Goal: Task Accomplishment & Management: Use online tool/utility

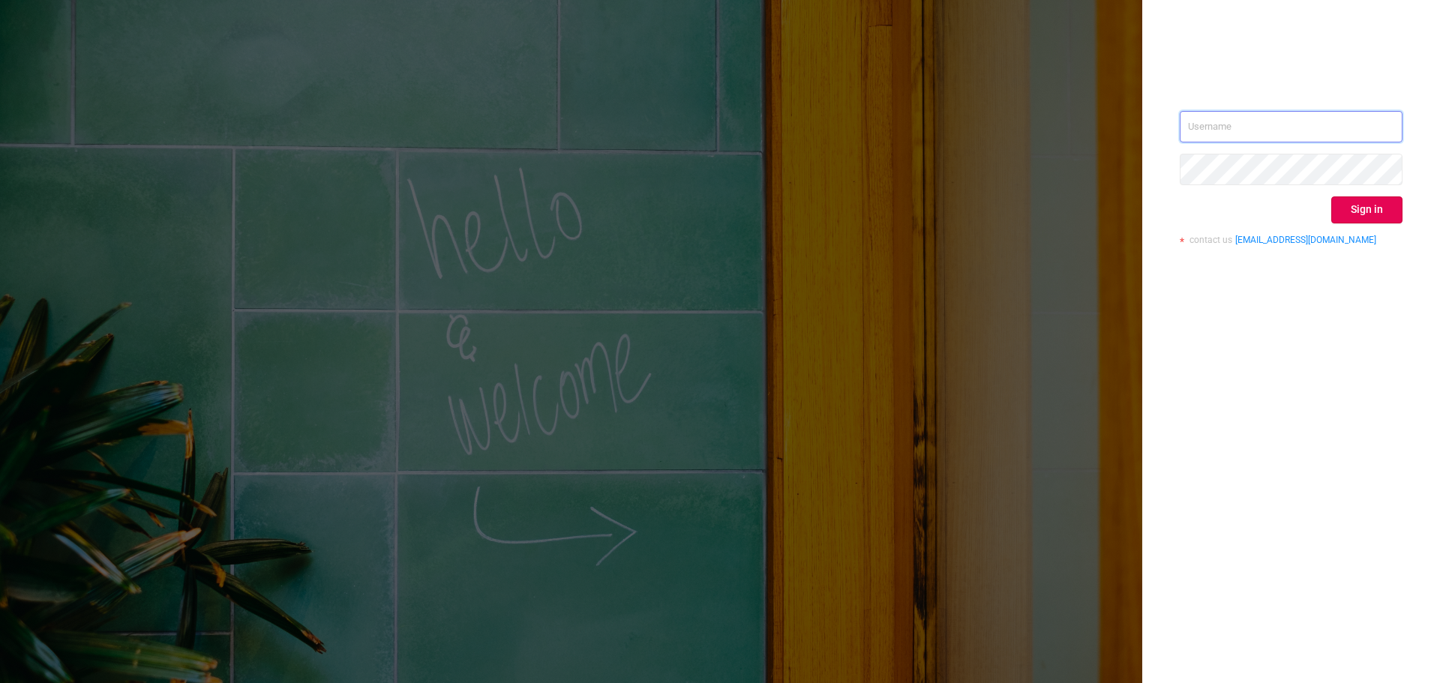
type input "[EMAIL_ADDRESS][DOMAIN_NAME]"
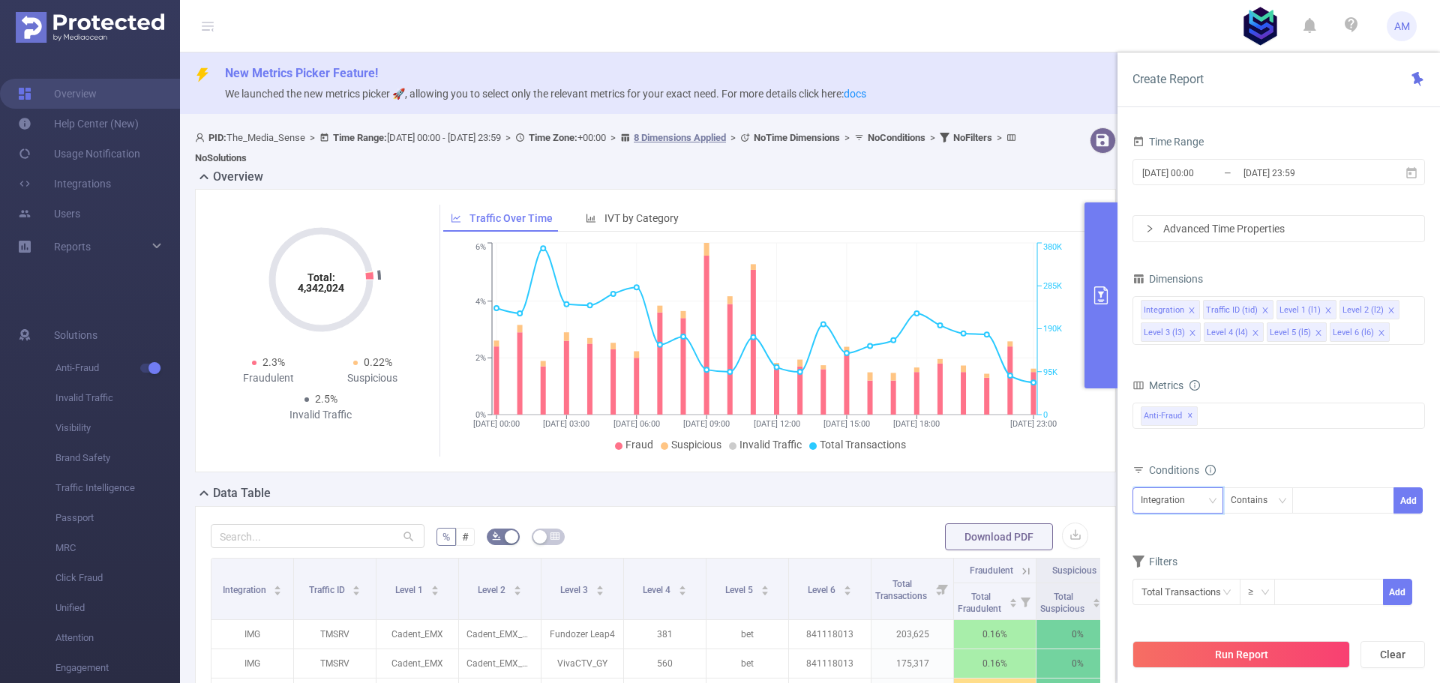
click at [1165, 490] on div "Integration" at bounding box center [1168, 500] width 55 height 25
click at [1178, 422] on li "Level 4 (l4)" at bounding box center [1177, 432] width 91 height 24
click at [1268, 504] on div "Contains" at bounding box center [1254, 500] width 47 height 25
click at [1253, 547] on li "Is" at bounding box center [1272, 556] width 100 height 24
click at [1311, 507] on div at bounding box center [1343, 500] width 86 height 25
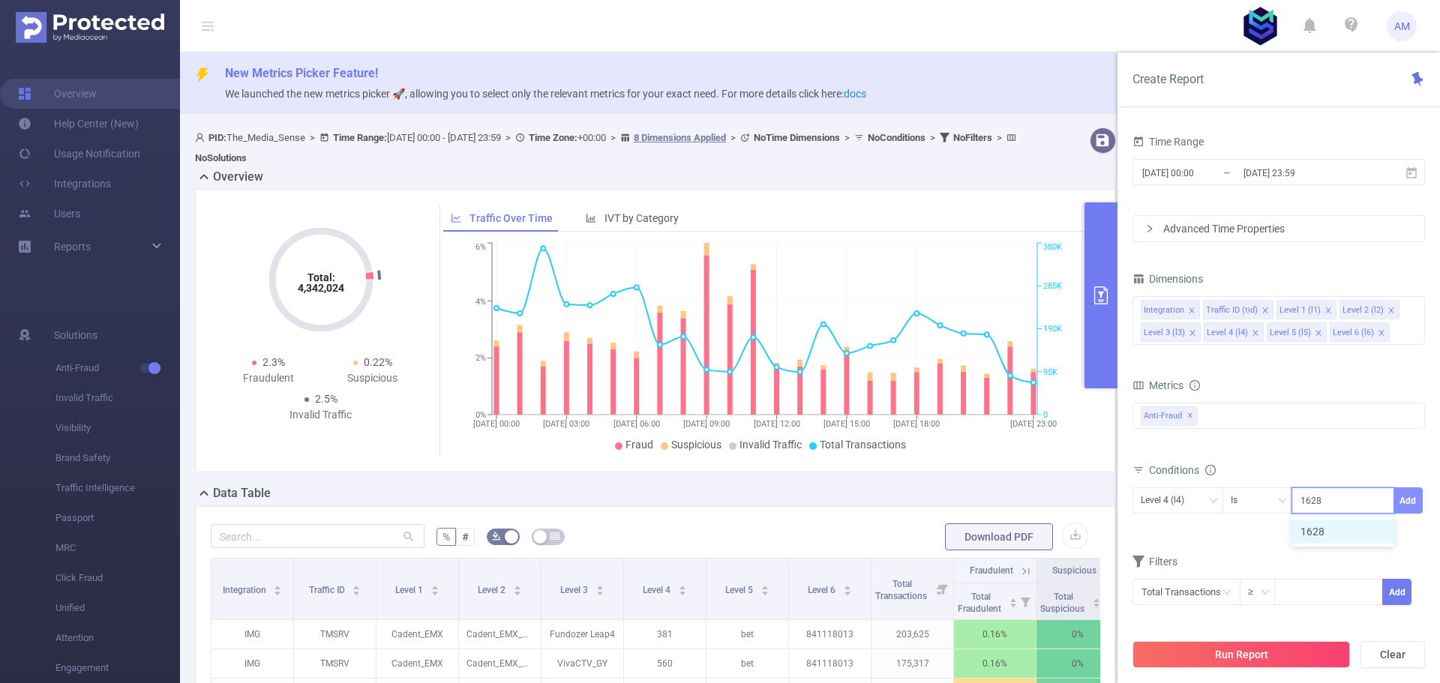
type input "1628"
click at [1411, 497] on button "Add" at bounding box center [1407, 500] width 29 height 26
click at [1207, 165] on input "[DATE] 00:00" at bounding box center [1201, 173] width 121 height 20
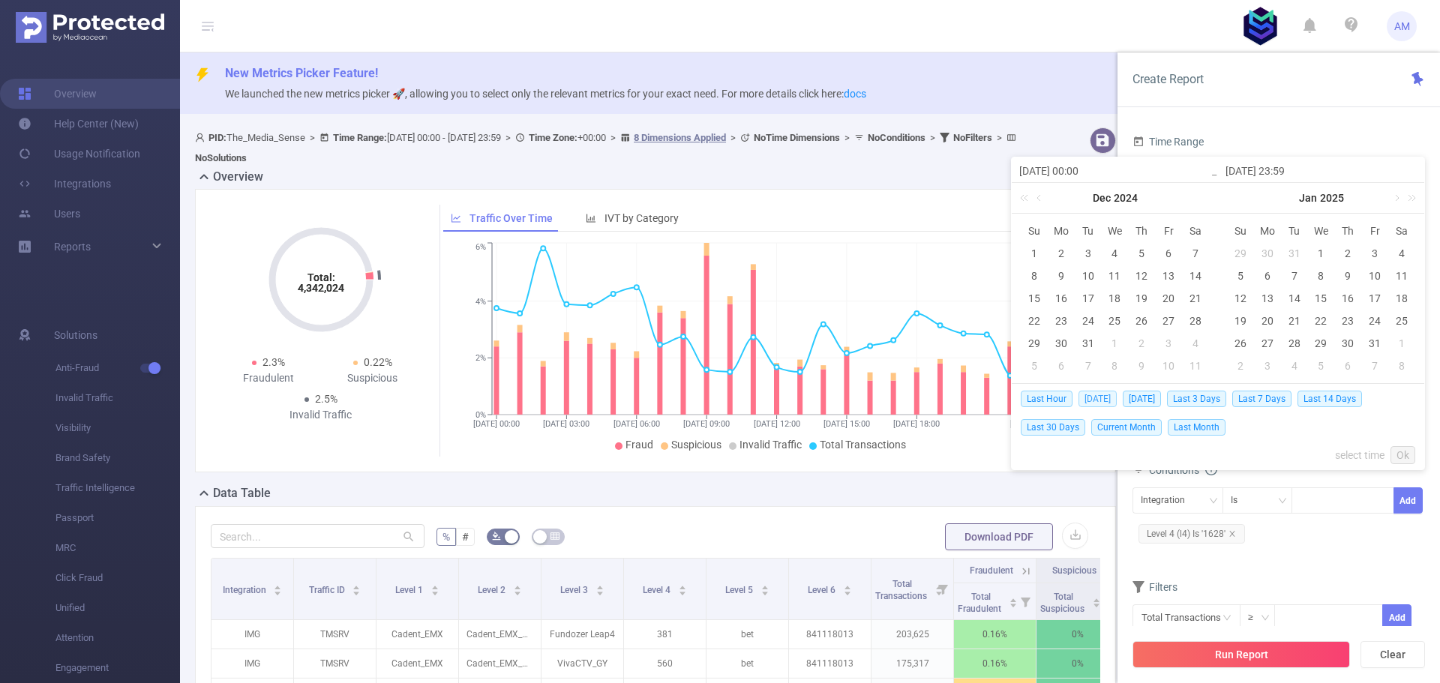
click at [1098, 401] on span "[DATE]" at bounding box center [1097, 399] width 38 height 16
type input "[DATE] 00:00"
type input "[DATE] 23:59"
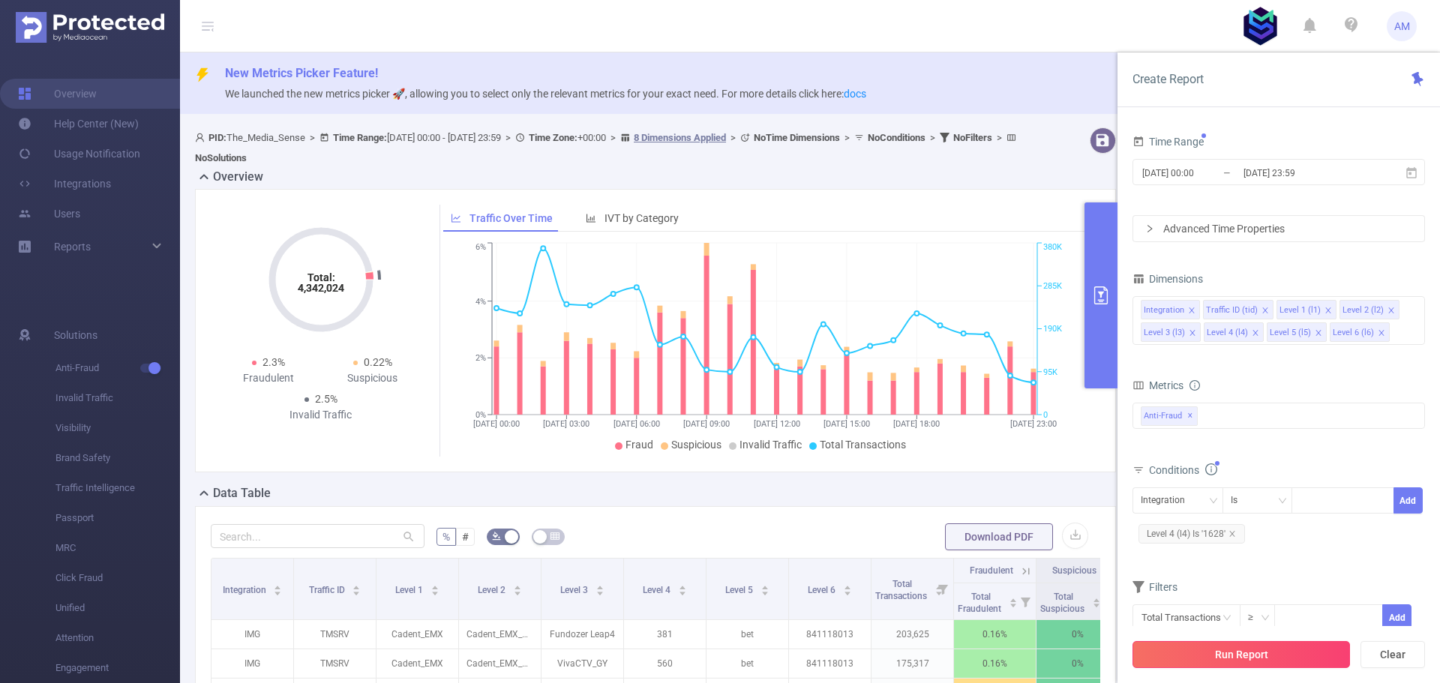
click at [1234, 648] on button "Run Report" at bounding box center [1240, 654] width 217 height 27
